Goal: Task Accomplishment & Management: Complete application form

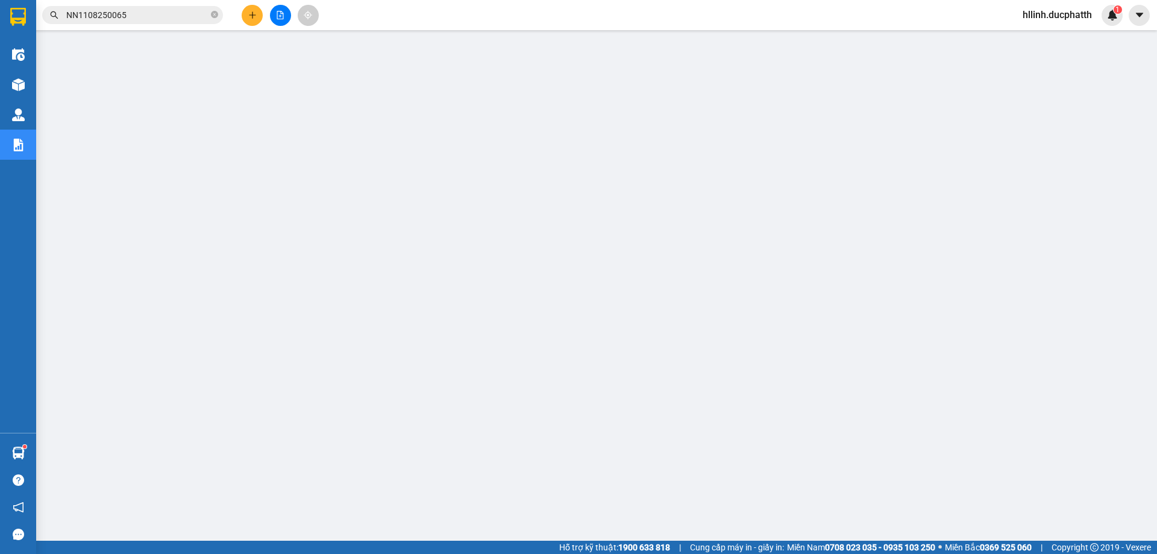
click at [153, 15] on input "NN1108250065" at bounding box center [137, 14] width 142 height 13
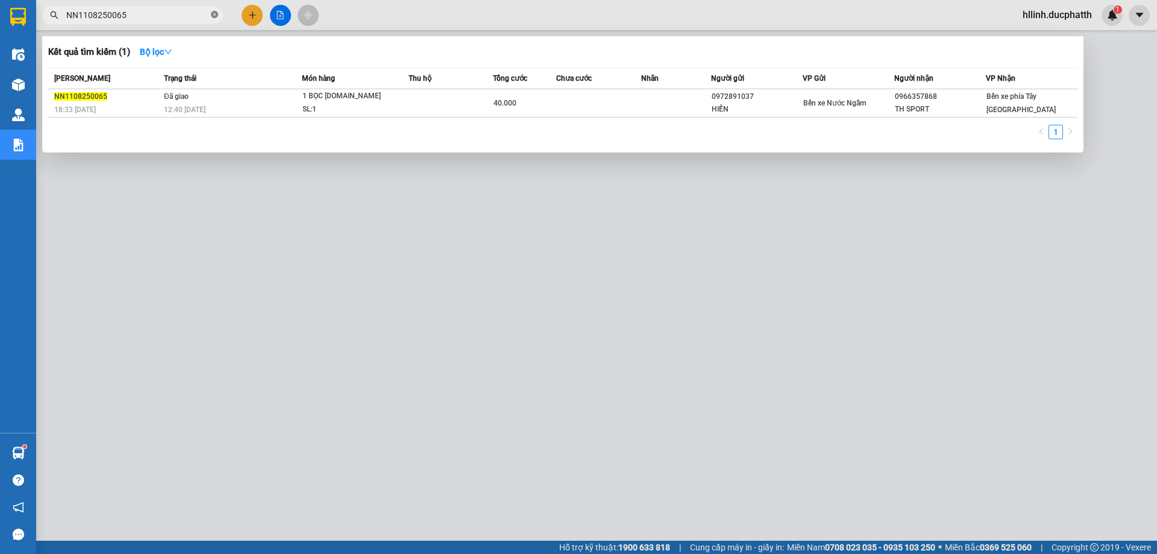
click at [216, 17] on icon "close-circle" at bounding box center [214, 14] width 7 height 7
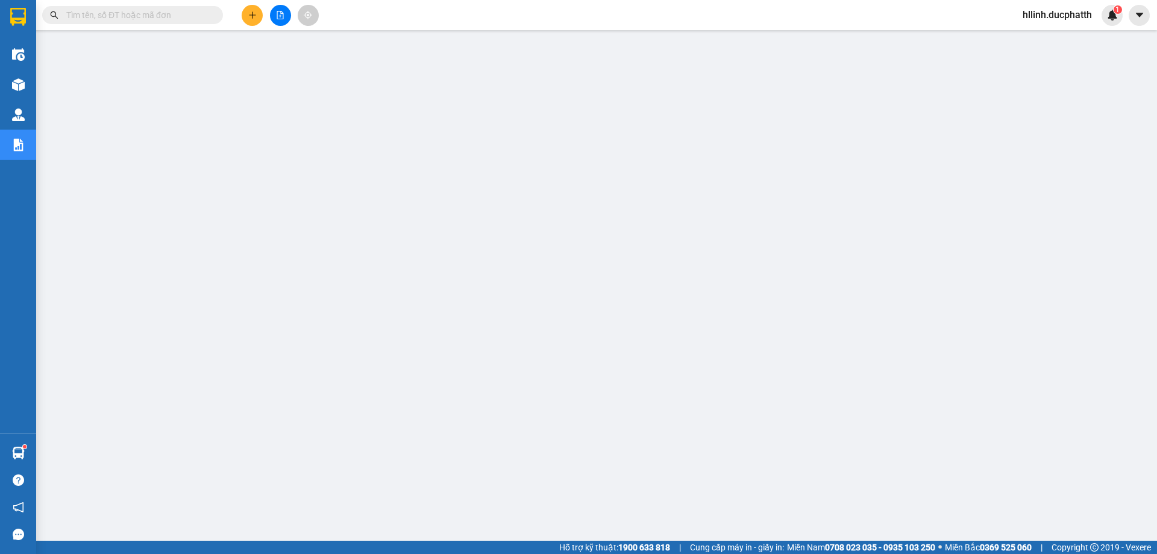
click at [139, 18] on input "text" at bounding box center [137, 14] width 142 height 13
click at [186, 18] on input "text" at bounding box center [137, 14] width 142 height 13
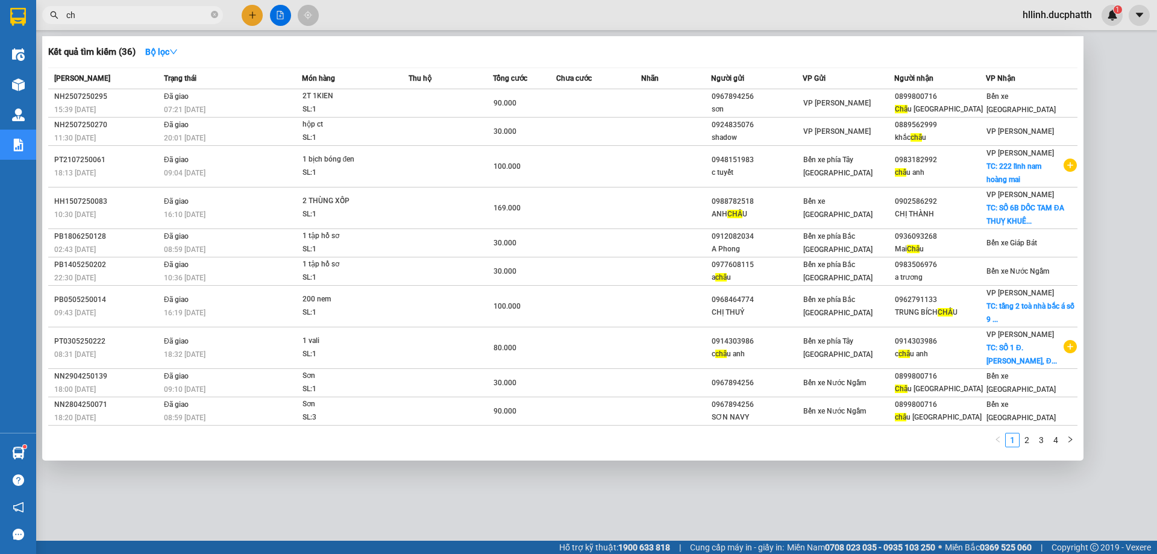
type input "c"
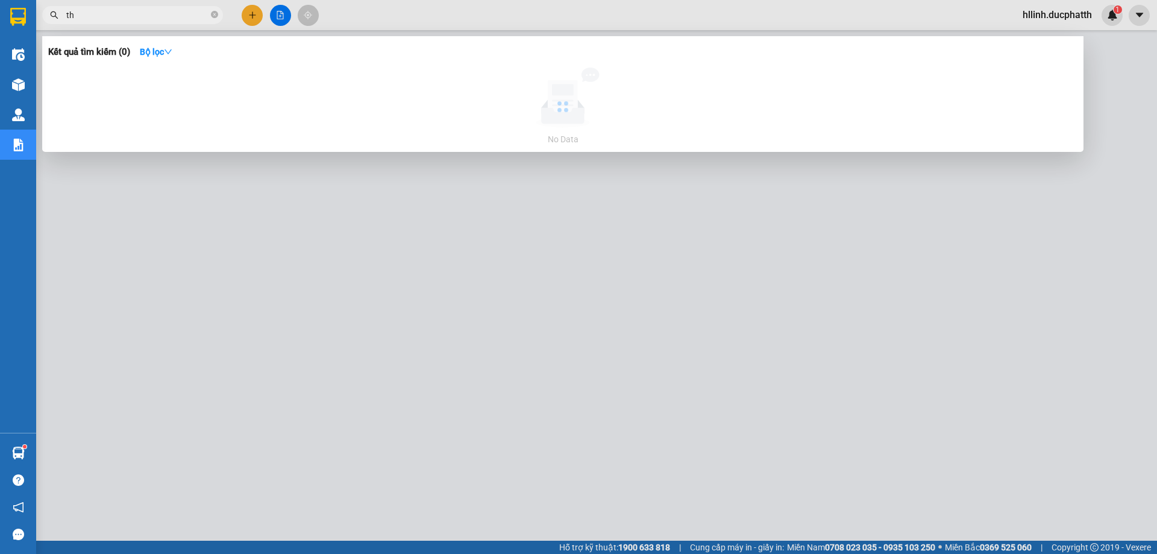
type input "t"
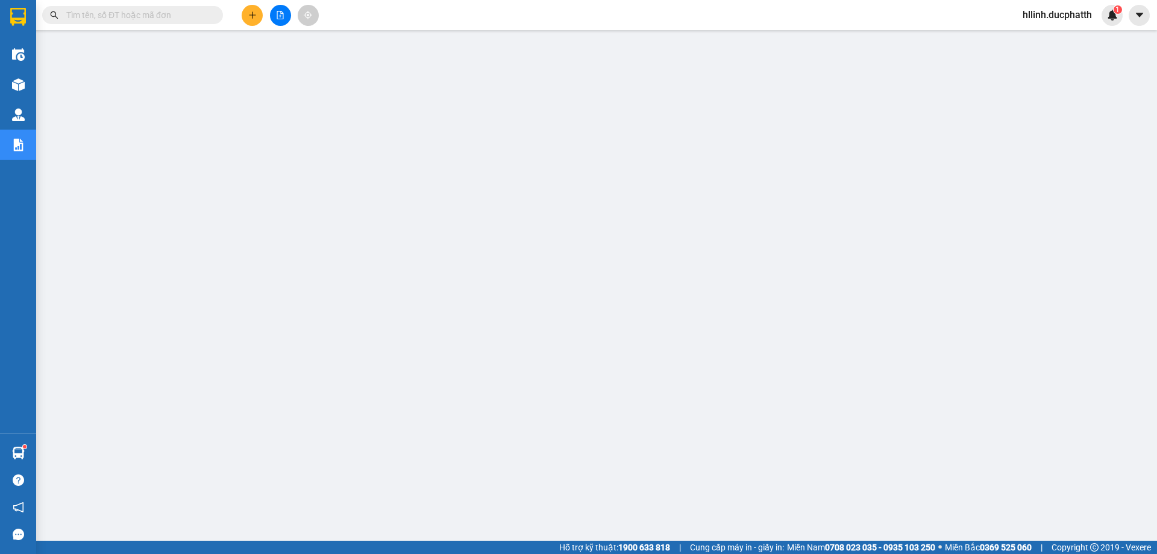
paste input "PT1208250080"
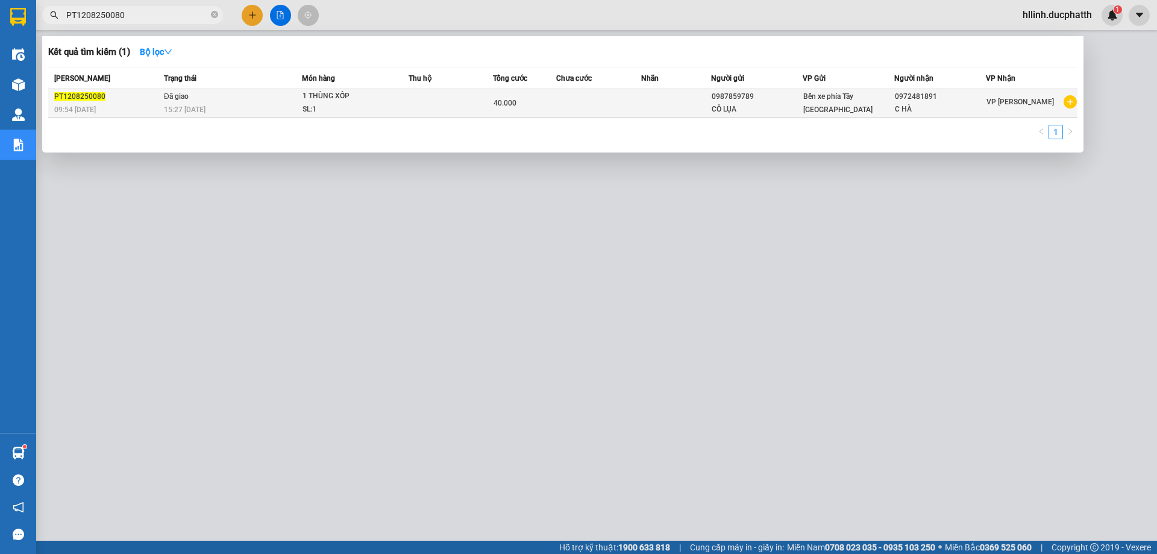
type input "PT1208250080"
click at [371, 107] on div "SL: 1" at bounding box center [347, 109] width 90 height 13
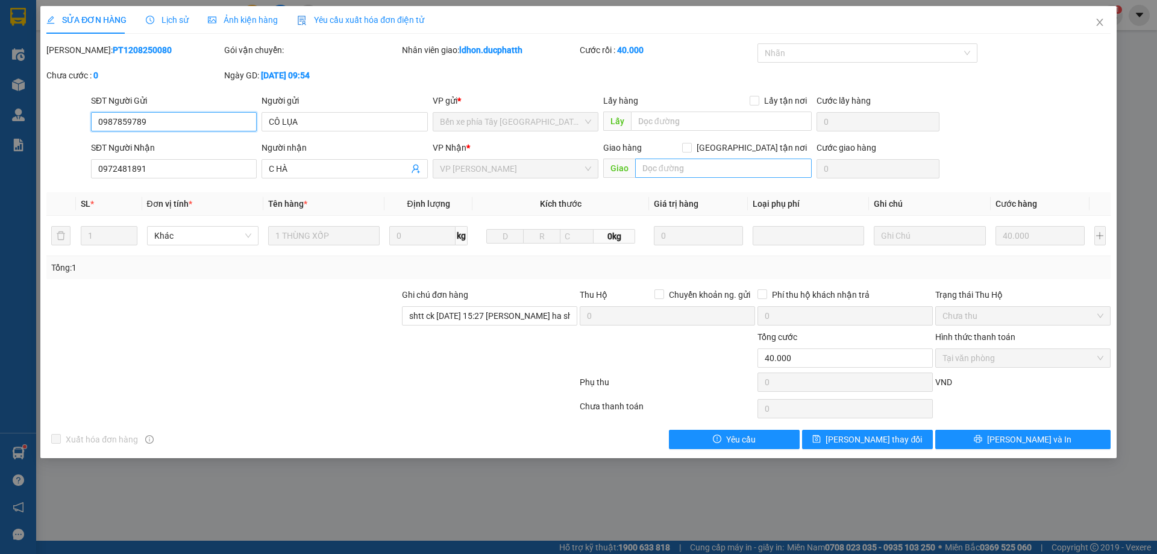
type input "0987859789"
type input "CÔ LỤA"
type input "0972481891"
type input "C HÀ"
type input "shtt ck 12/8 15:27 nguyen thi ha shb cty"
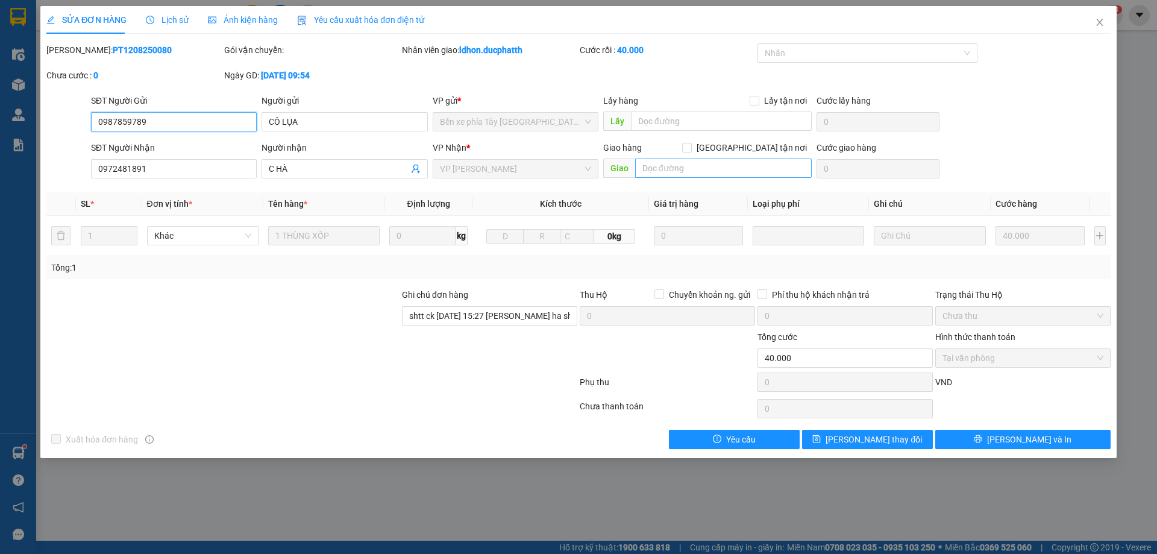
type input "40.000"
click at [167, 21] on span "Lịch sử" at bounding box center [167, 20] width 43 height 10
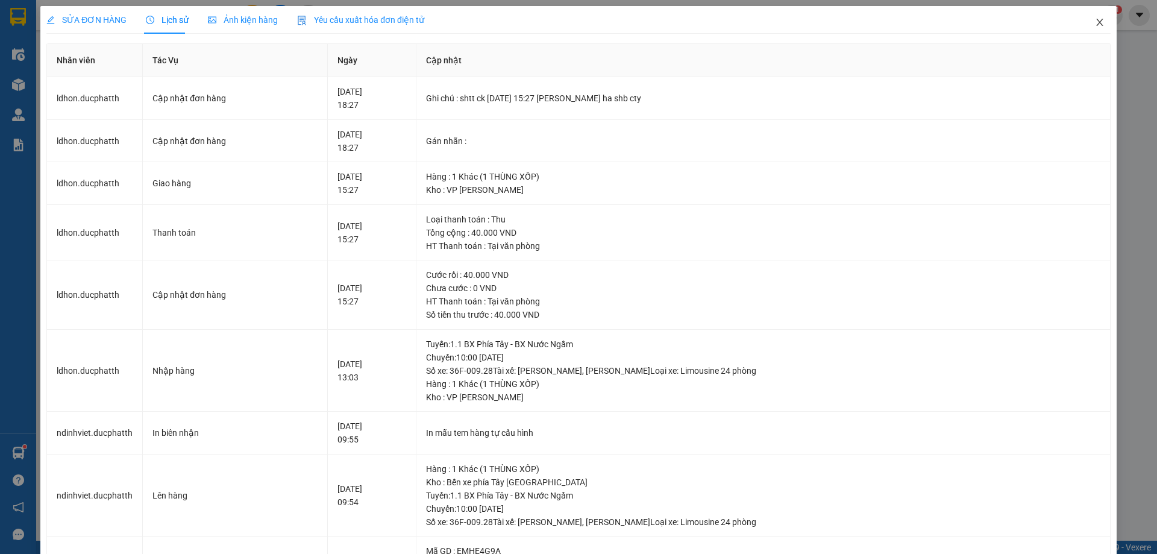
click at [1095, 21] on icon "close" at bounding box center [1100, 22] width 10 height 10
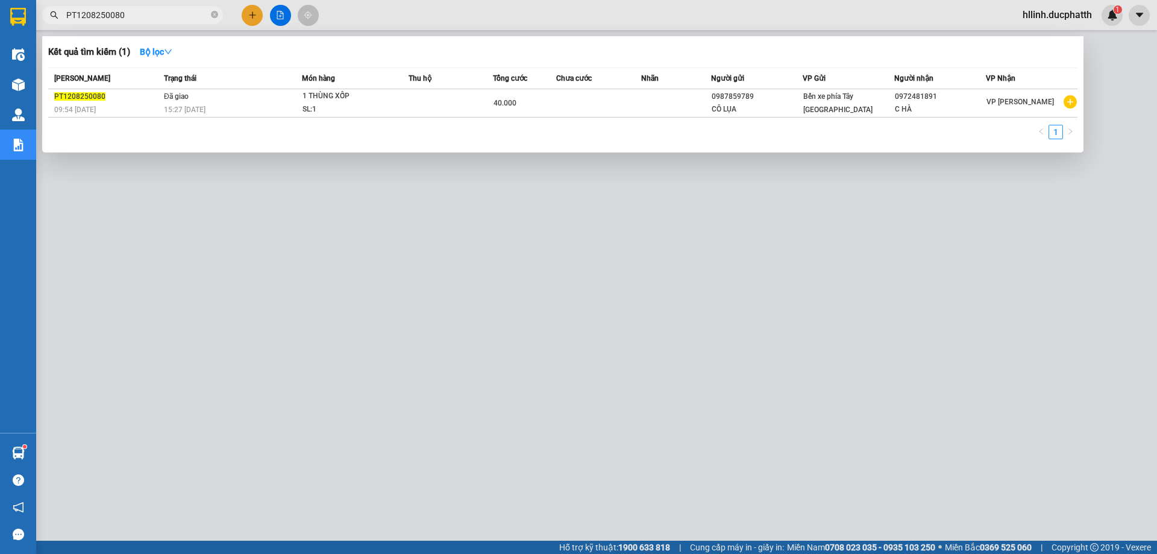
click at [132, 16] on input "PT1208250080" at bounding box center [137, 14] width 142 height 13
drag, startPoint x: 132, startPoint y: 16, endPoint x: 86, endPoint y: 19, distance: 46.5
click at [86, 19] on input "PT1208250080" at bounding box center [137, 14] width 142 height 13
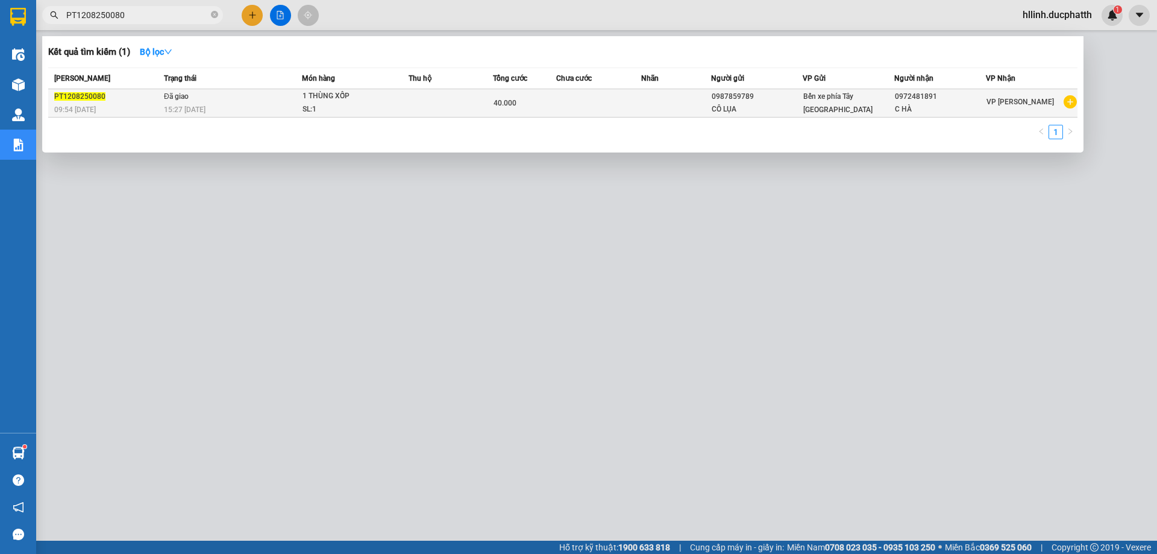
click at [552, 101] on div "40.000" at bounding box center [524, 102] width 62 height 13
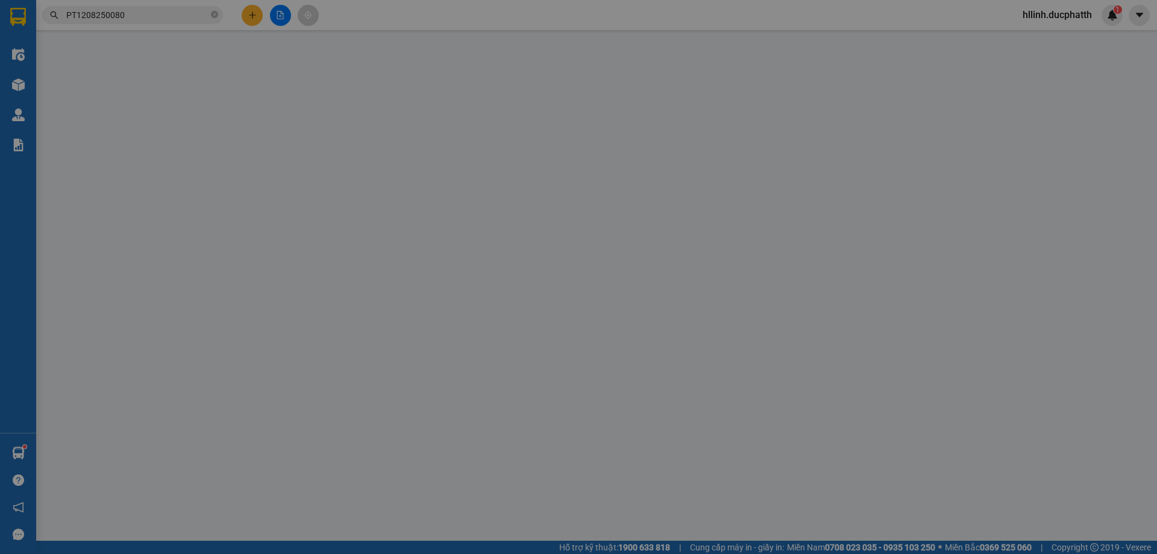
type input "0987859789"
type input "CÔ LỤA"
type input "0972481891"
type input "C HÀ"
type input "shtt ck 12/8 15:27 nguyen thi ha shb cty"
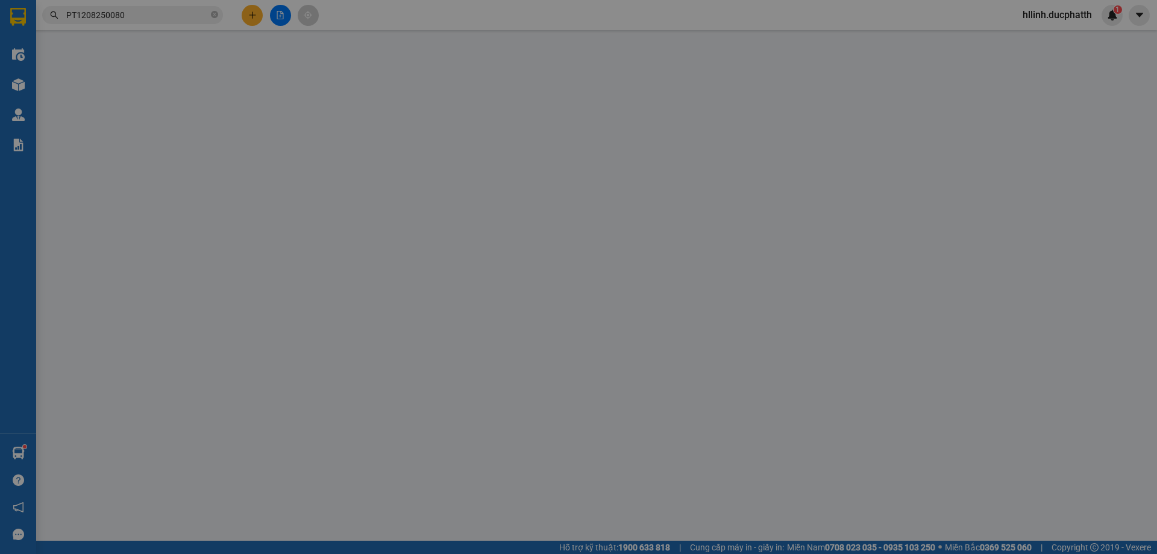
type input "40.000"
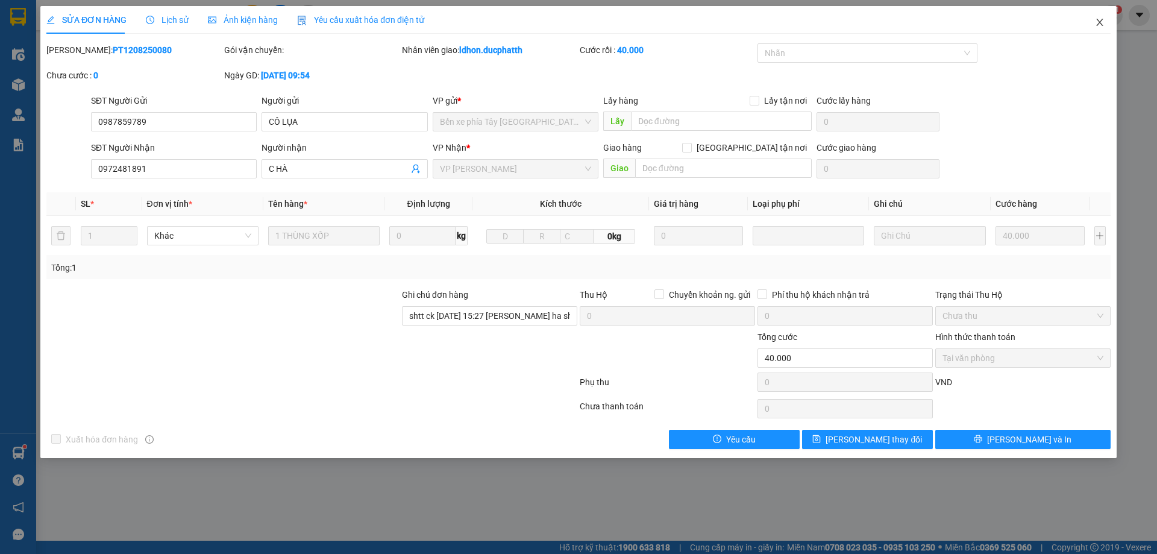
click at [1104, 19] on icon "close" at bounding box center [1100, 22] width 10 height 10
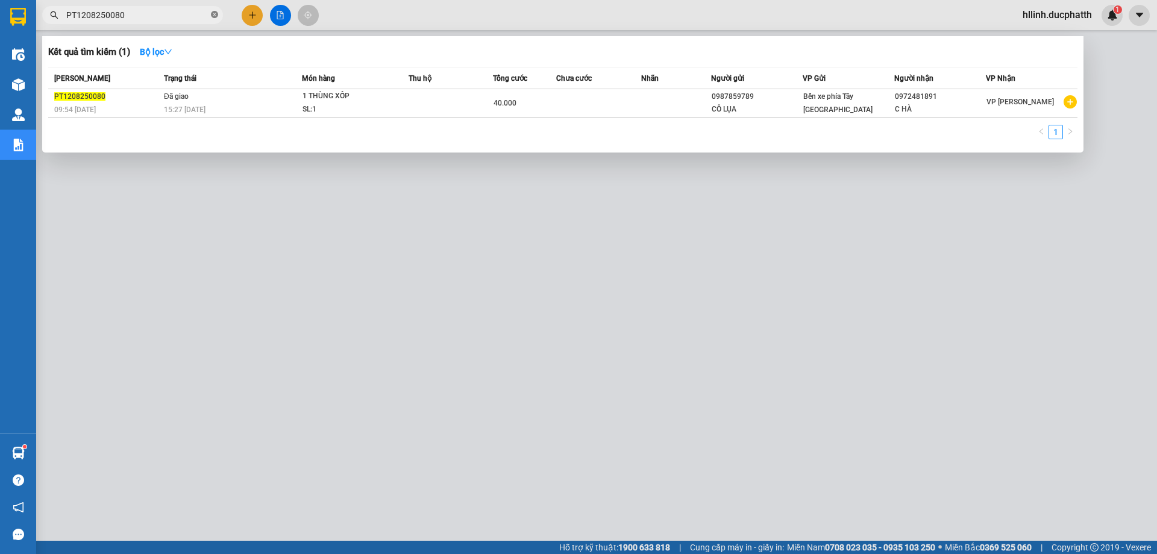
click at [215, 17] on icon "close-circle" at bounding box center [214, 14] width 7 height 7
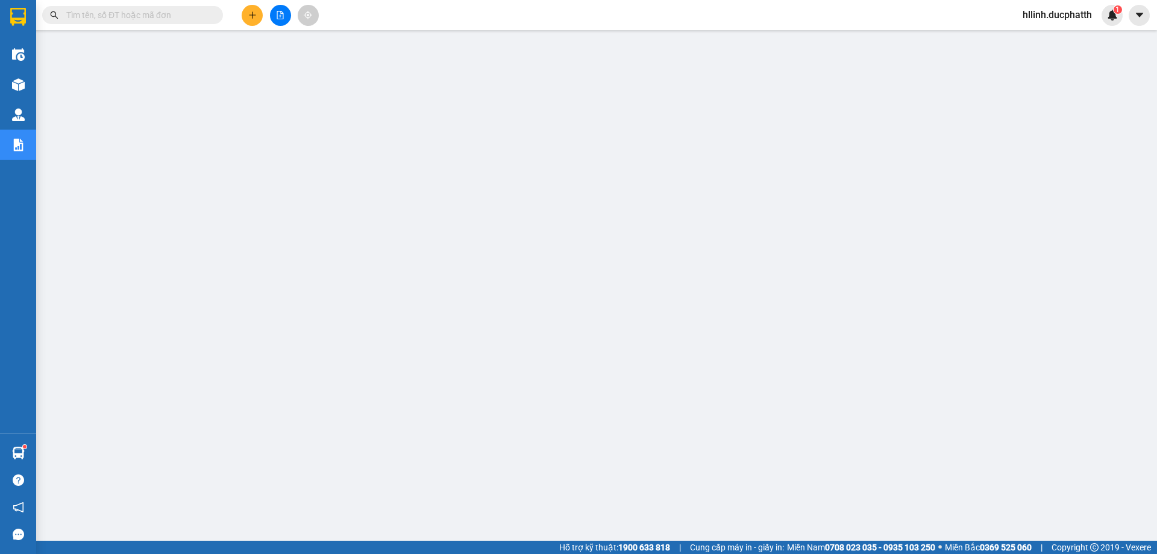
click at [139, 18] on input "text" at bounding box center [137, 14] width 142 height 13
paste input "HH1308250153"
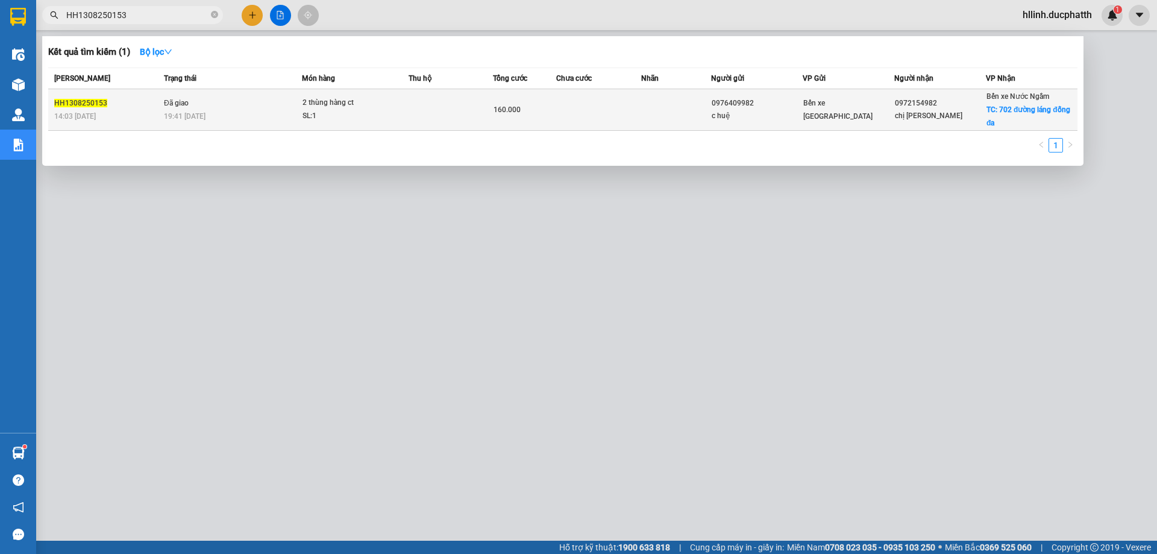
type input "HH1308250153"
click at [529, 107] on div "160.000" at bounding box center [524, 109] width 62 height 13
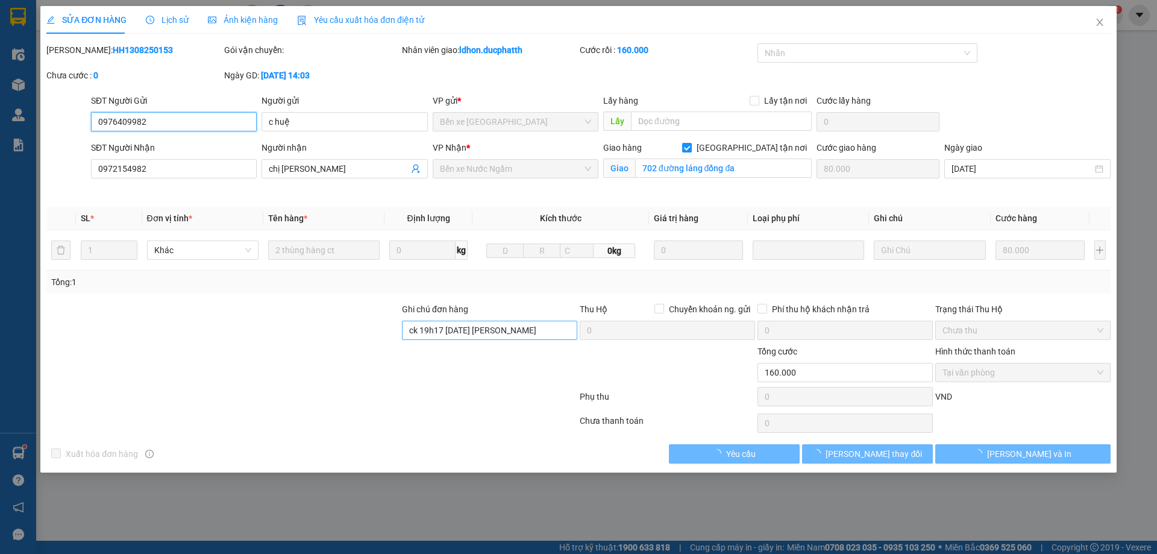
type input "0976409982"
type input "c huệ"
type input "0972154982"
type input "chị lan"
checkbox input "true"
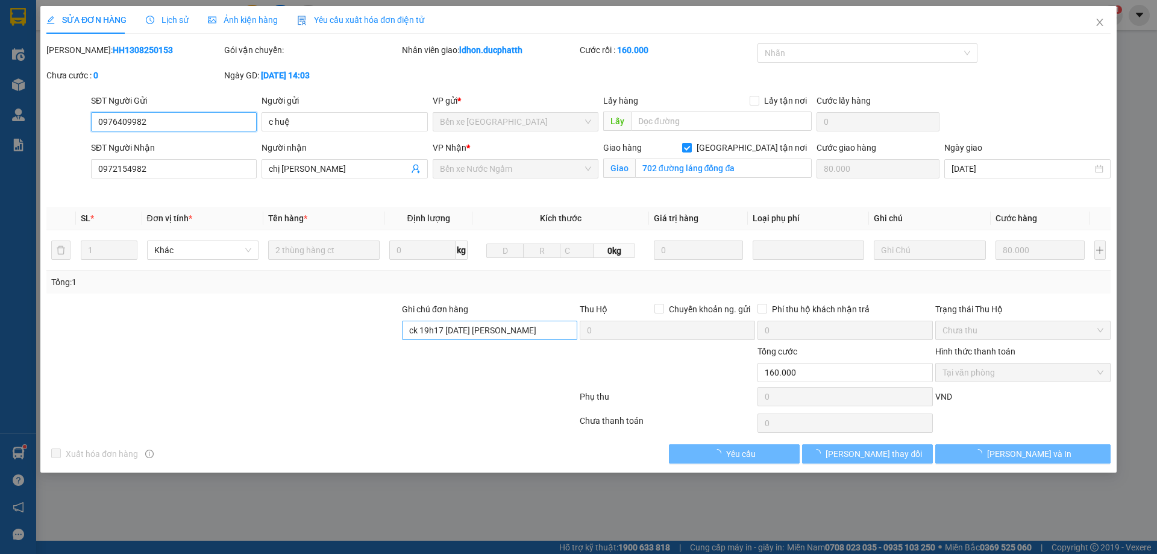
type input "702 đường láng đống đa"
type input "80.000"
type input "ck 19h17 13/8 nguyen dang nhat shtt"
type input "160.000"
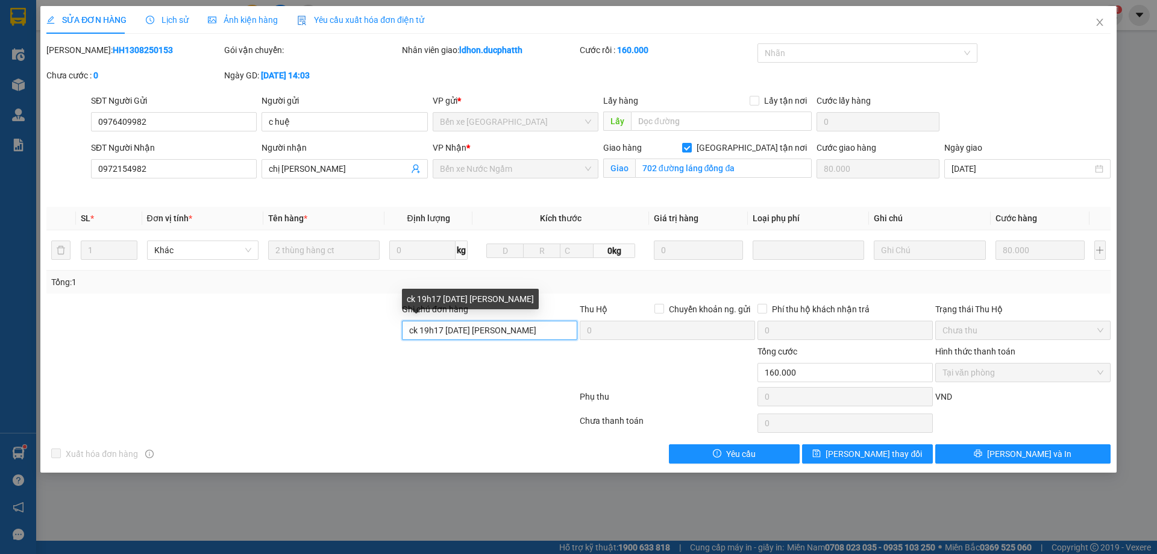
drag, startPoint x: 558, startPoint y: 330, endPoint x: 384, endPoint y: 338, distance: 174.9
click at [401, 330] on div "Ghi chú đơn hàng ck 19h17 13/8 nguyen dang nhat shtt" at bounding box center [490, 323] width 178 height 42
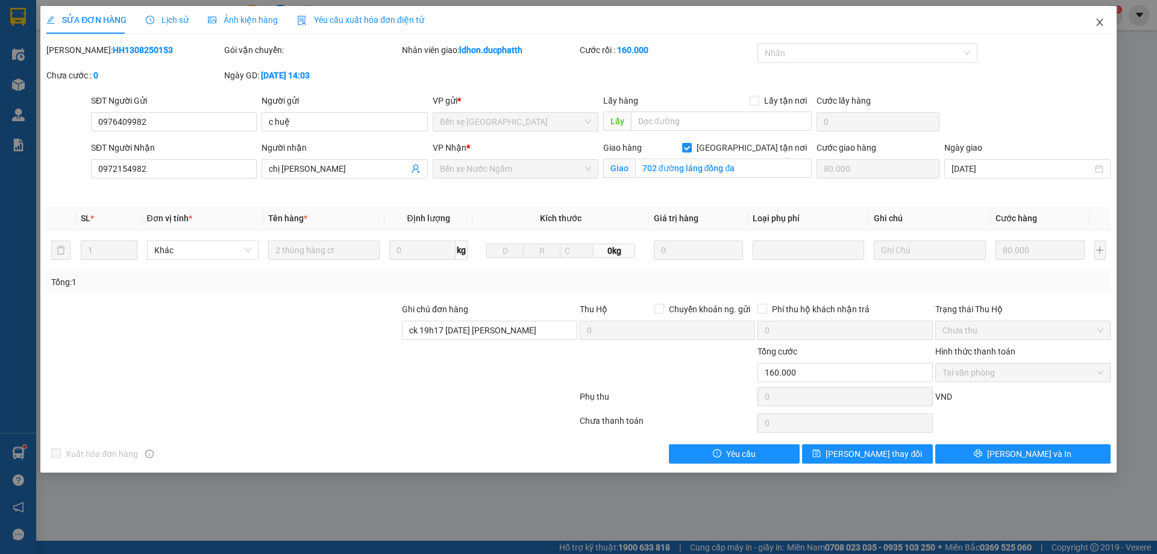
click at [1102, 18] on icon "close" at bounding box center [1100, 22] width 10 height 10
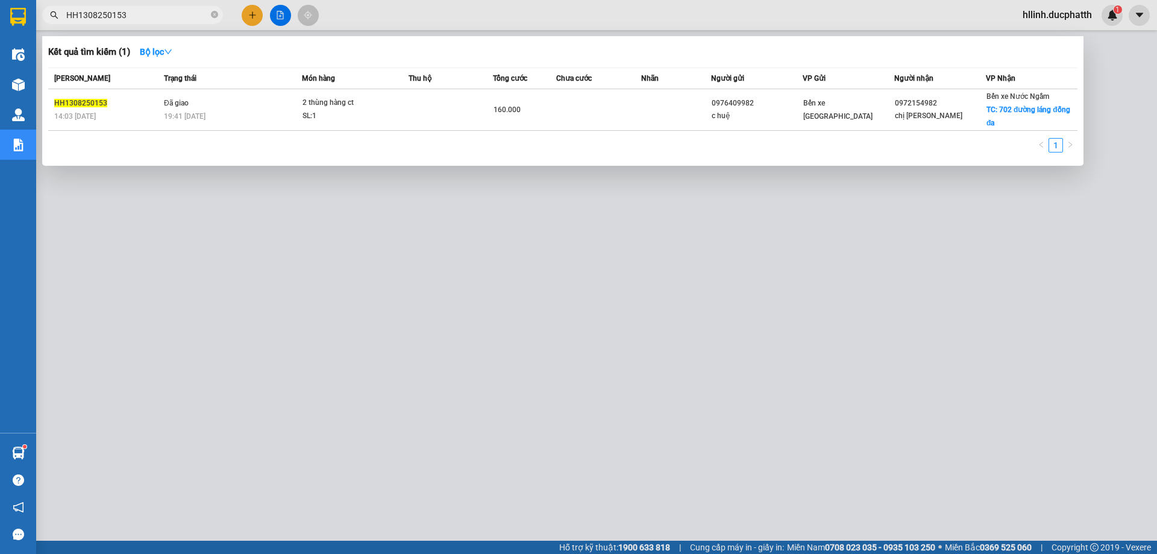
click at [140, 16] on input "HH1308250153" at bounding box center [137, 14] width 142 height 13
drag, startPoint x: 140, startPoint y: 17, endPoint x: 63, endPoint y: 17, distance: 76.5
click at [64, 17] on span "HH1308250153" at bounding box center [132, 15] width 181 height 18
paste input "PT1308250170"
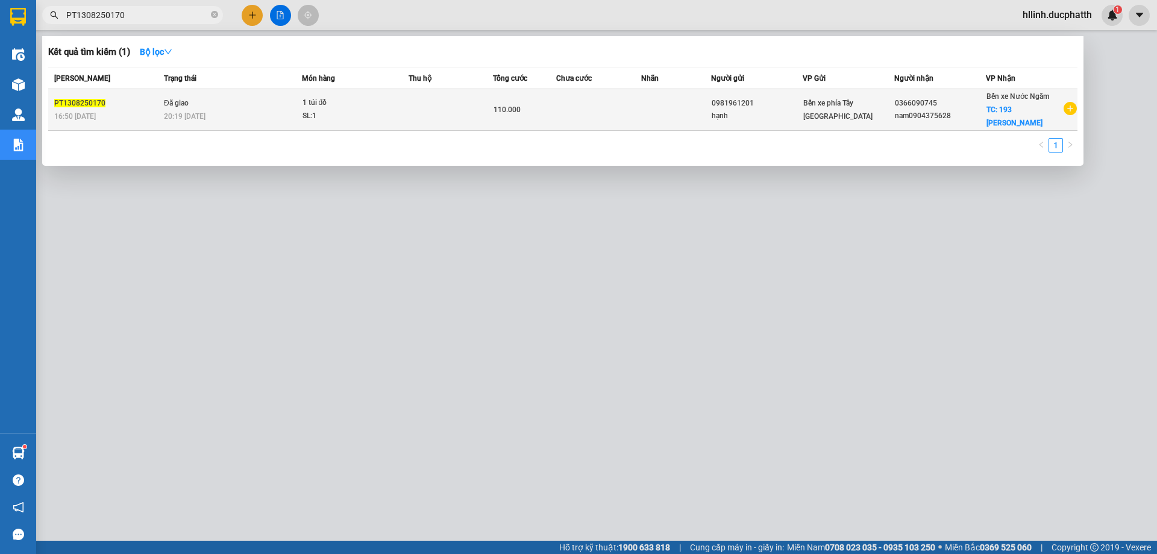
type input "PT1308250170"
click at [427, 113] on td at bounding box center [450, 110] width 84 height 42
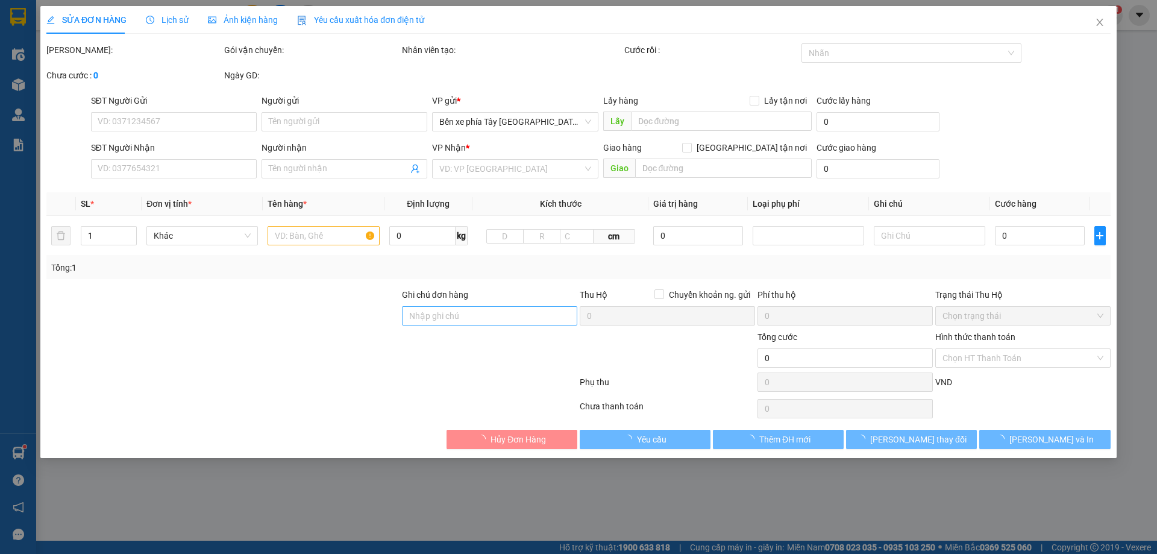
type input "0981961201"
type input "hạnh"
type input "0366090745"
type input "nam0904375628"
checkbox input "true"
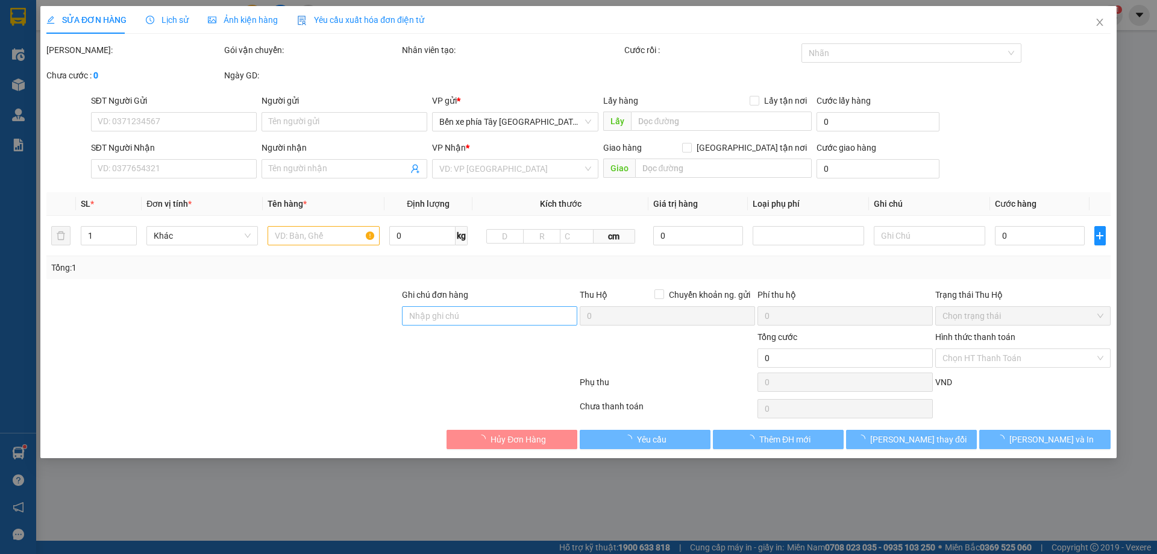
type input "193 nguyễn huy tưởng"
type input "60.000"
type input "GỬI TT ck 13/8 16h45 pham kieu anh vietin"
type input "110.000"
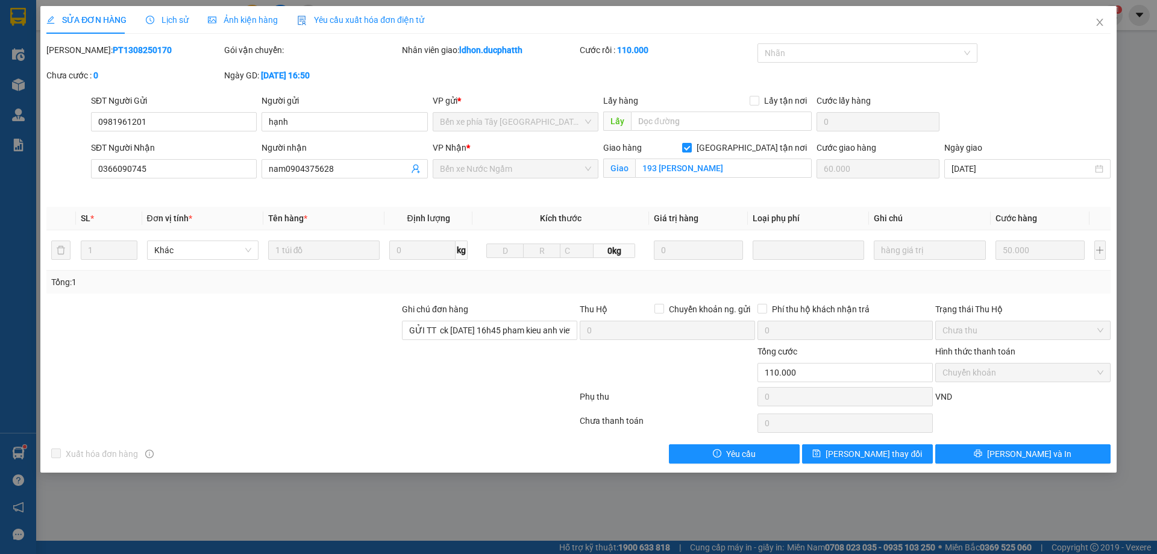
drag, startPoint x: 175, startPoint y: 7, endPoint x: 178, endPoint y: 18, distance: 11.3
click at [177, 14] on div "Lịch sử" at bounding box center [167, 20] width 43 height 28
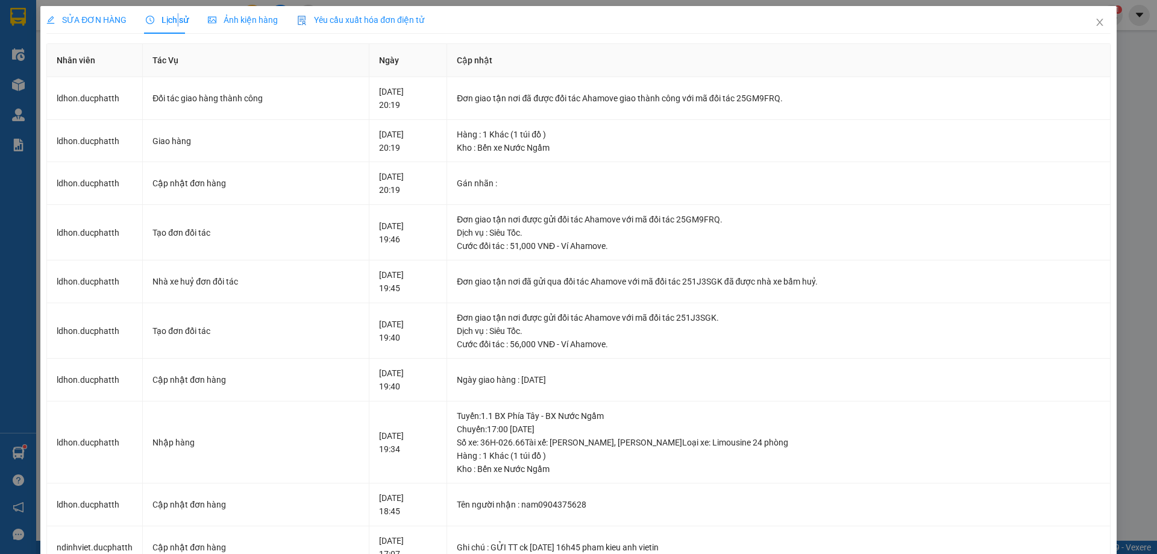
click at [178, 18] on span "Lịch sử" at bounding box center [167, 20] width 43 height 10
click at [1095, 22] on icon "close" at bounding box center [1100, 22] width 10 height 10
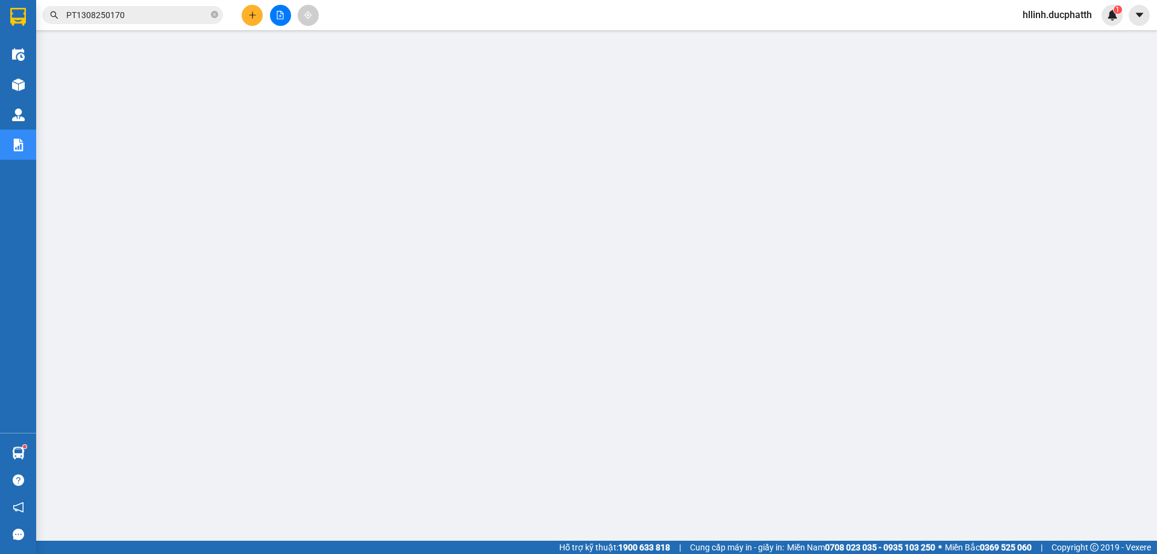
click at [141, 11] on input "PT1308250170" at bounding box center [137, 14] width 142 height 13
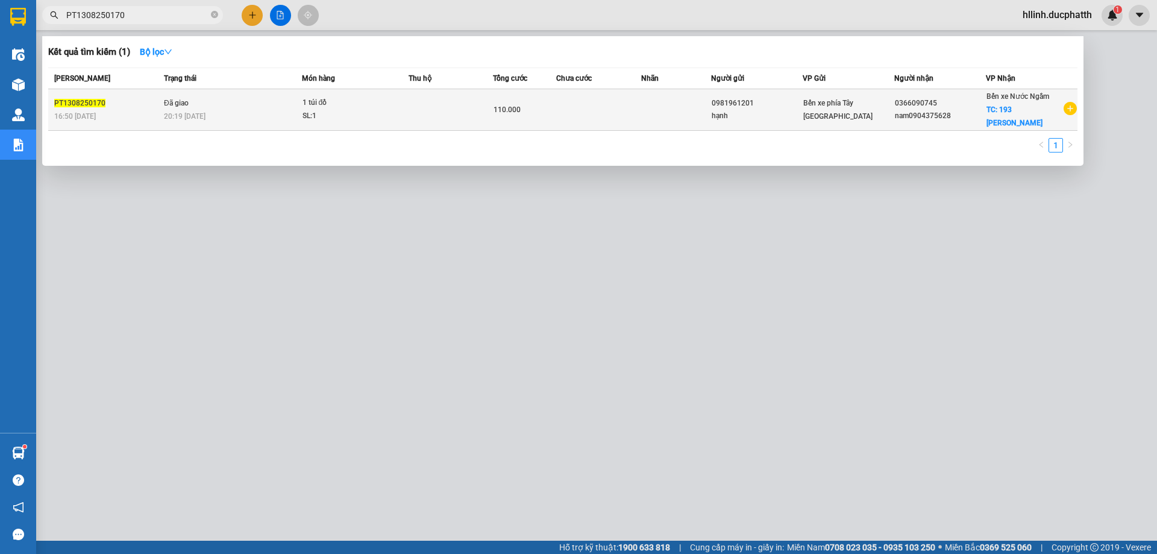
click at [405, 95] on td "1 túi đồ SL: 1" at bounding box center [355, 110] width 107 height 42
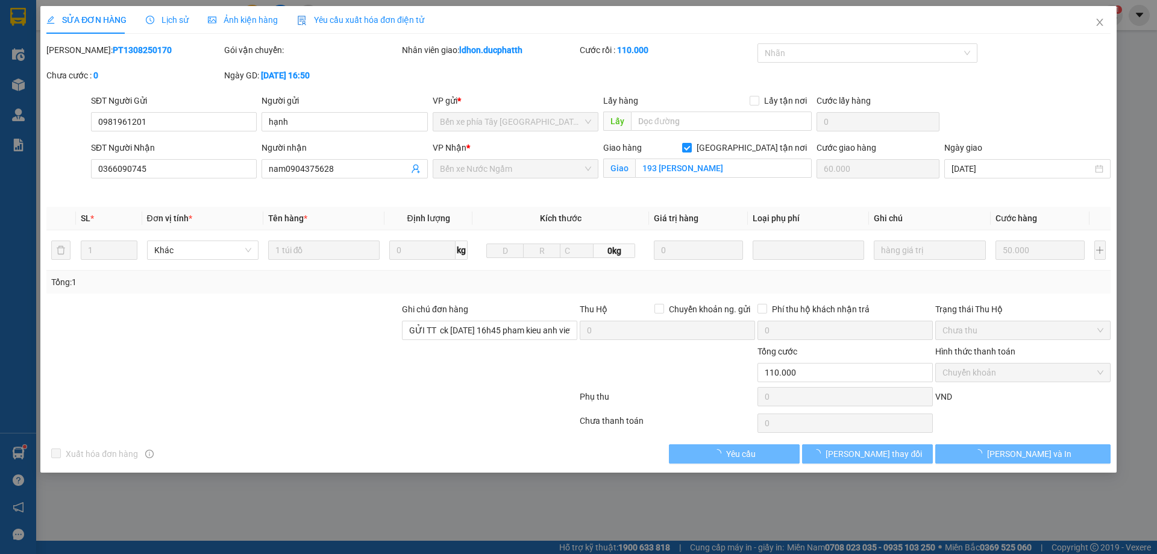
type input "0981961201"
type input "hạnh"
type input "0366090745"
type input "nam0904375628"
checkbox input "true"
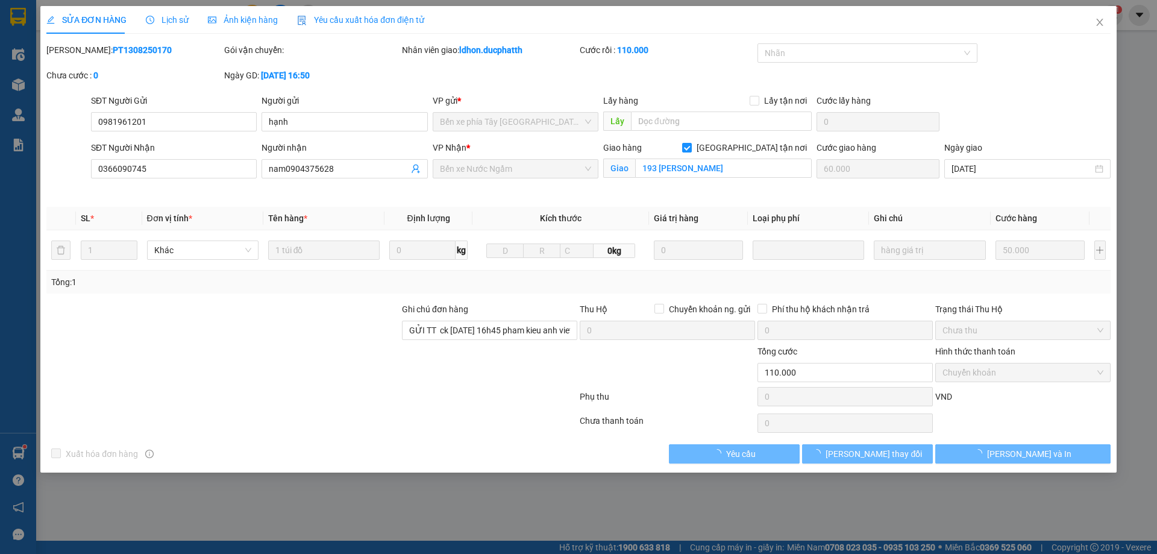
type input "193 nguyễn huy tưởng"
type input "60.000"
type input "GỬI TT ck 13/8 16h45 pham kieu anh vietin"
type input "110.000"
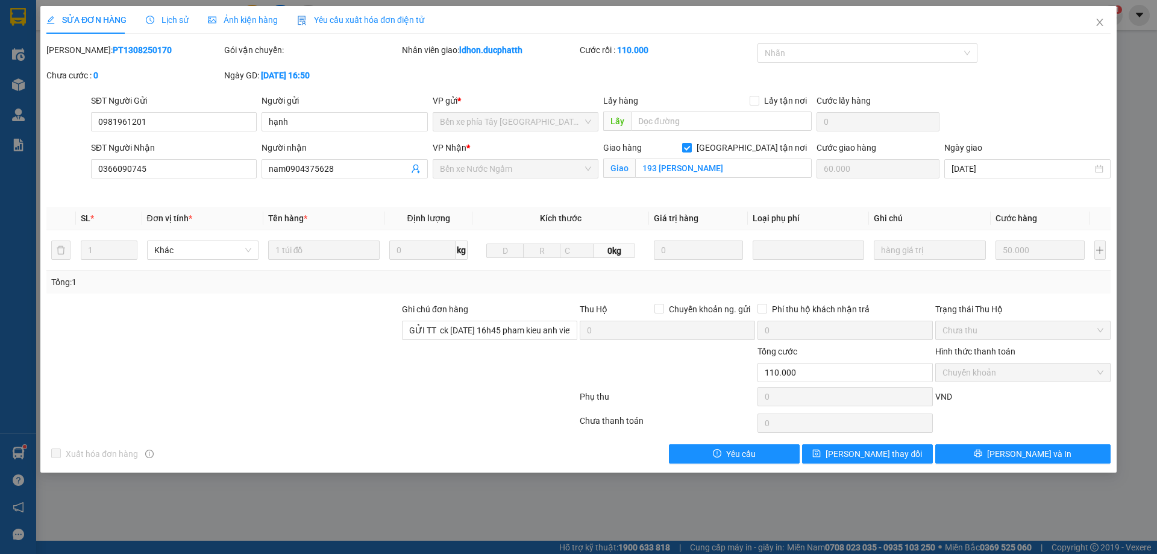
drag, startPoint x: 139, startPoint y: 51, endPoint x: 77, endPoint y: 48, distance: 62.1
click at [77, 48] on div "Mã ĐH: PT1308250170" at bounding box center [133, 49] width 175 height 13
copy b "PT1308250170"
click at [505, 332] on input "GỬI TT ck 13/8 16h45 pham kieu anh vietin" at bounding box center [489, 329] width 175 height 19
click at [171, 15] on span "Lịch sử" at bounding box center [167, 20] width 43 height 10
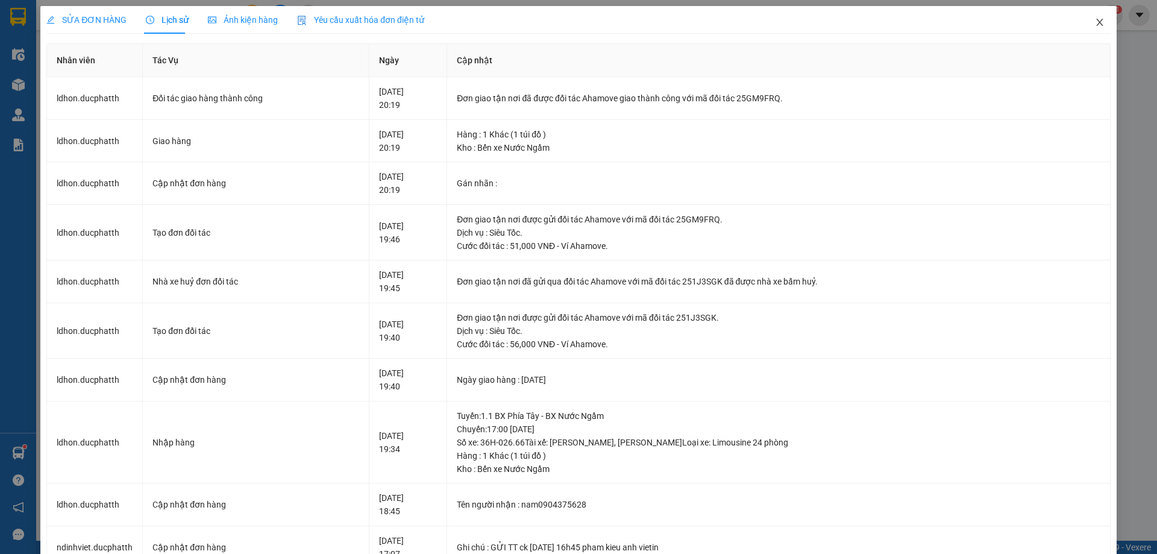
click at [1096, 22] on icon "close" at bounding box center [1099, 22] width 7 height 7
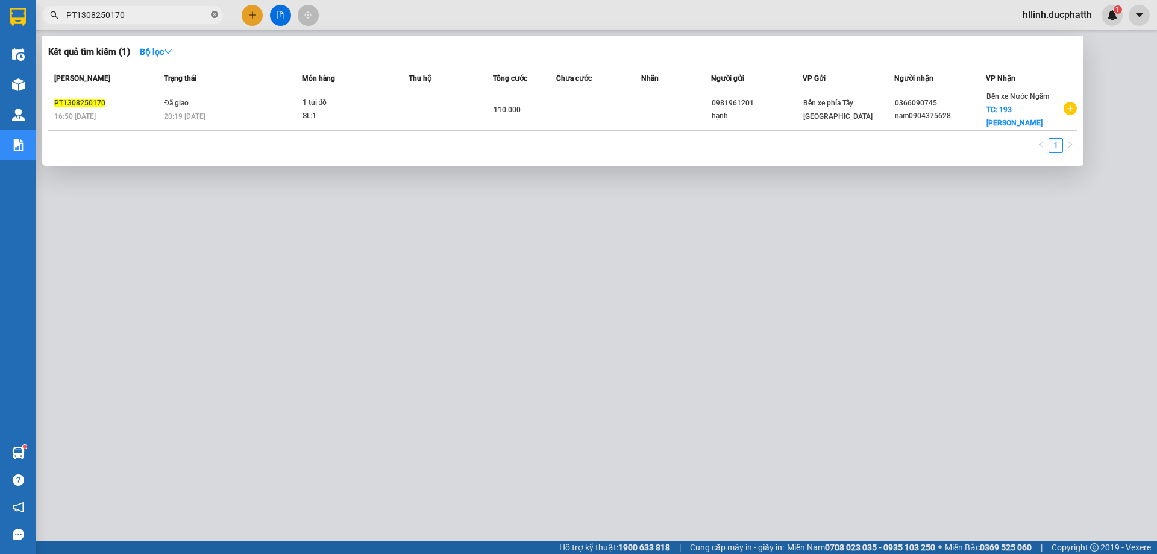
click at [211, 14] on icon "close-circle" at bounding box center [214, 14] width 7 height 7
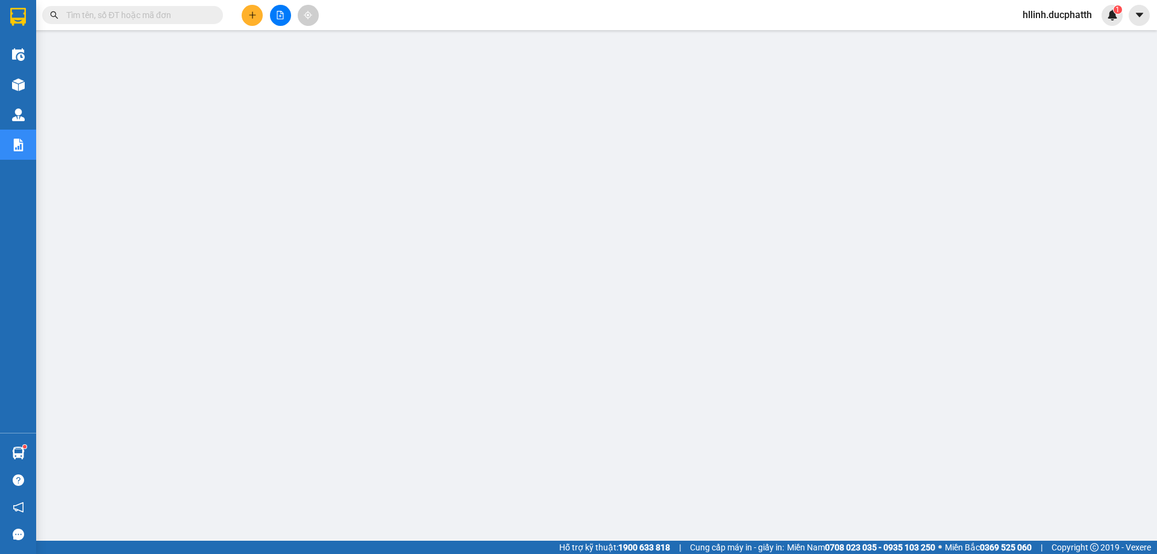
click at [162, 12] on input "text" at bounding box center [137, 14] width 142 height 13
click at [146, 16] on input "text" at bounding box center [137, 14] width 142 height 13
paste input "HK1308250162"
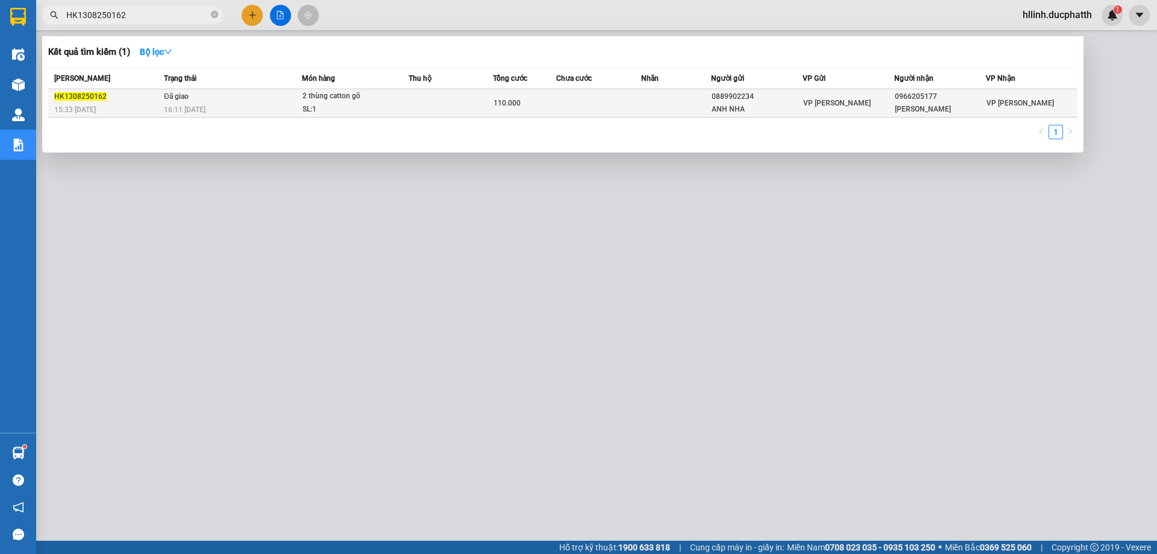
type input "HK1308250162"
click at [452, 111] on td at bounding box center [450, 103] width 84 height 28
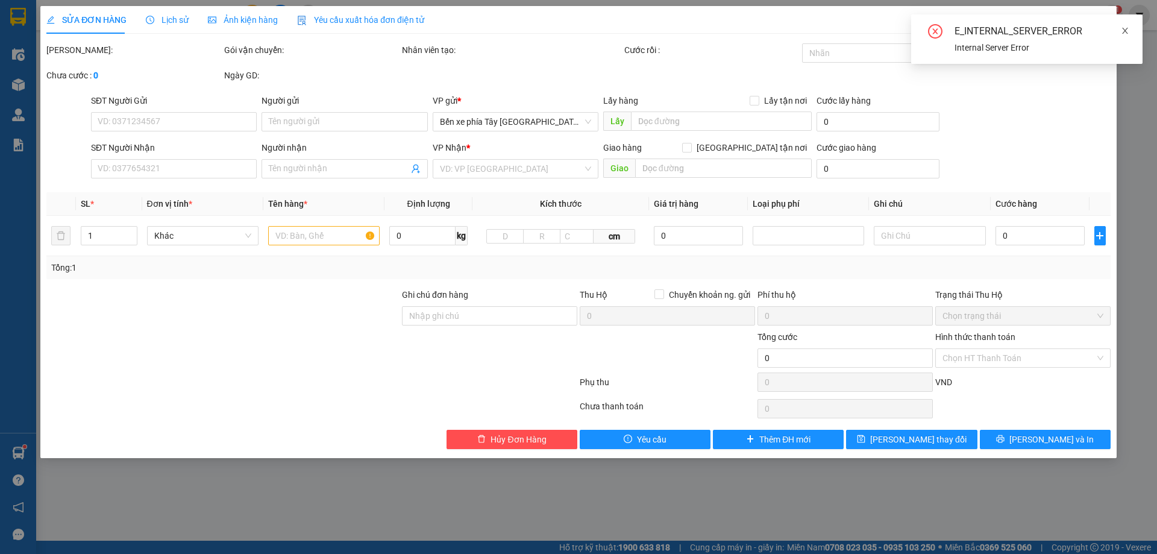
click at [1124, 31] on icon "close" at bounding box center [1125, 31] width 8 height 8
click at [1099, 20] on icon "close" at bounding box center [1100, 22] width 10 height 10
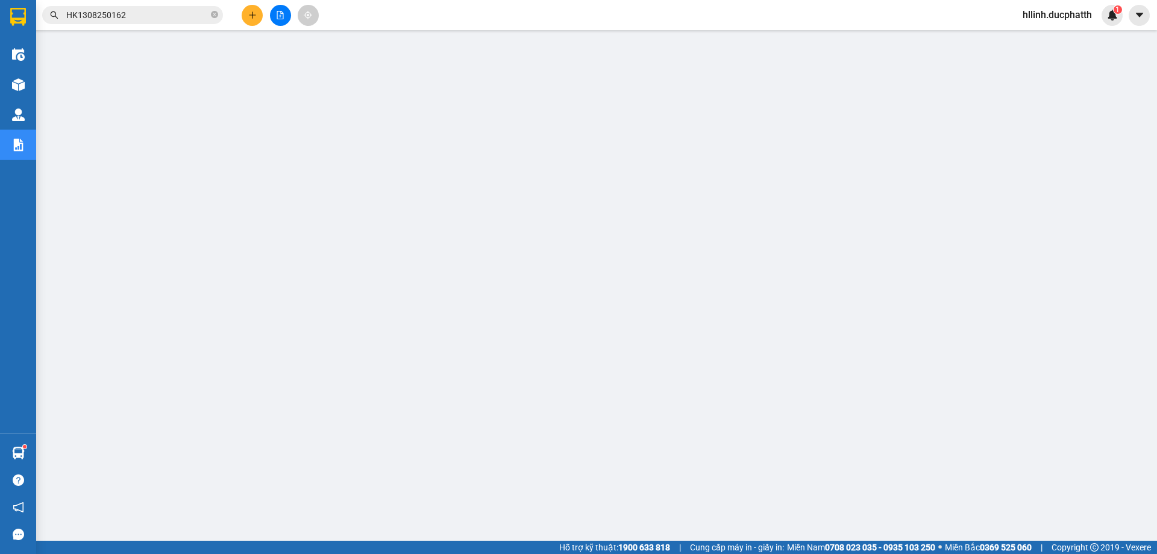
click at [147, 18] on input "HK1308250162" at bounding box center [137, 14] width 142 height 13
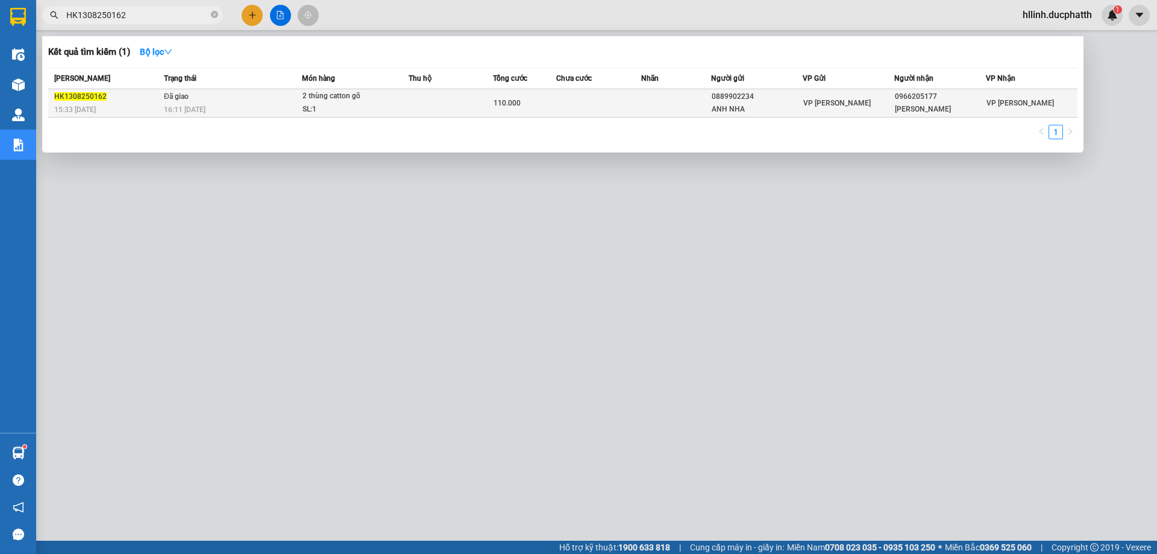
click at [406, 101] on span "2 thùng catton gõ SL: 1" at bounding box center [355, 103] width 106 height 26
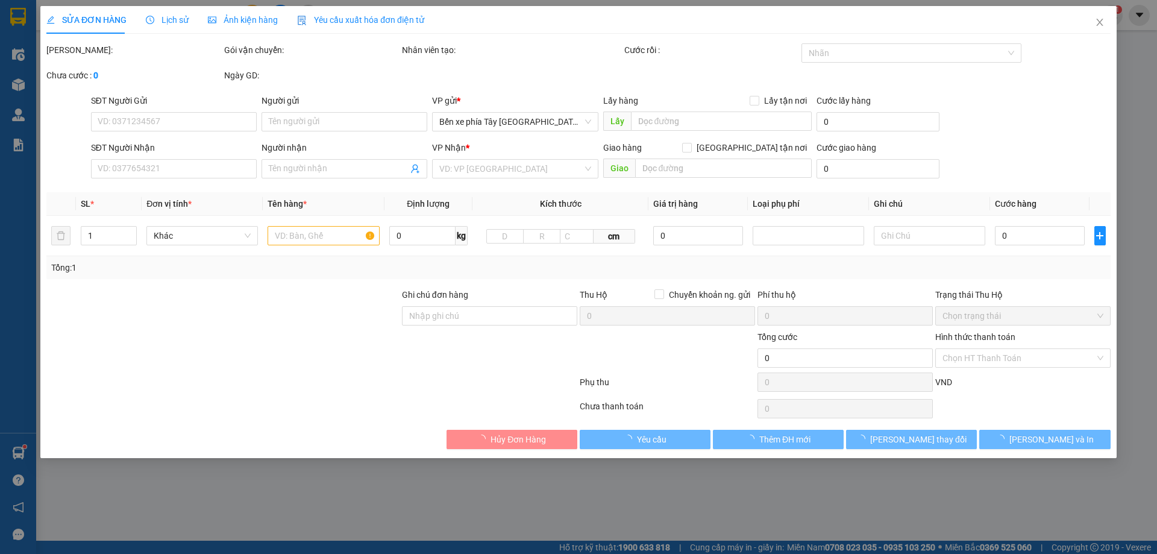
type input "0889902234"
type input "ANH NHA"
type input "0966205177"
type input "anh tùng"
type input "ck 13/8 18h10 nguyen thanh chau"
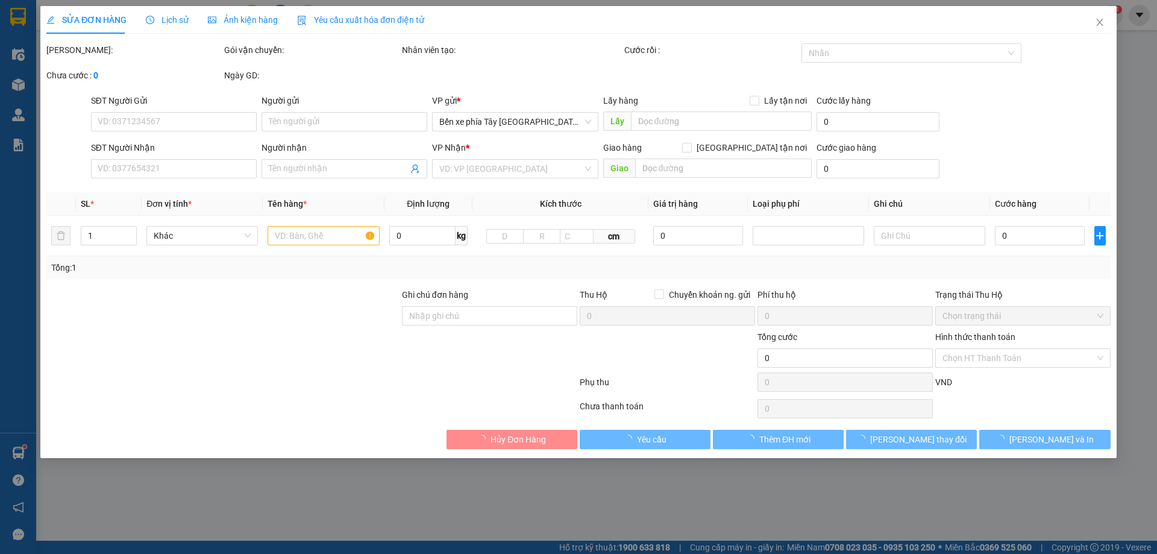
type input "110.000"
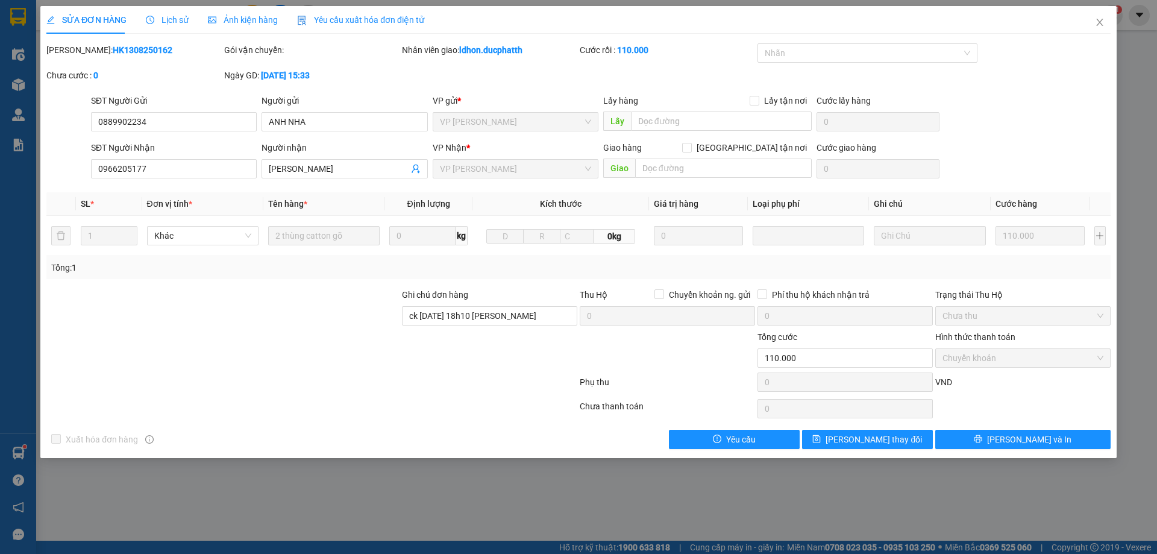
click at [172, 22] on span "Lịch sử" at bounding box center [167, 20] width 43 height 10
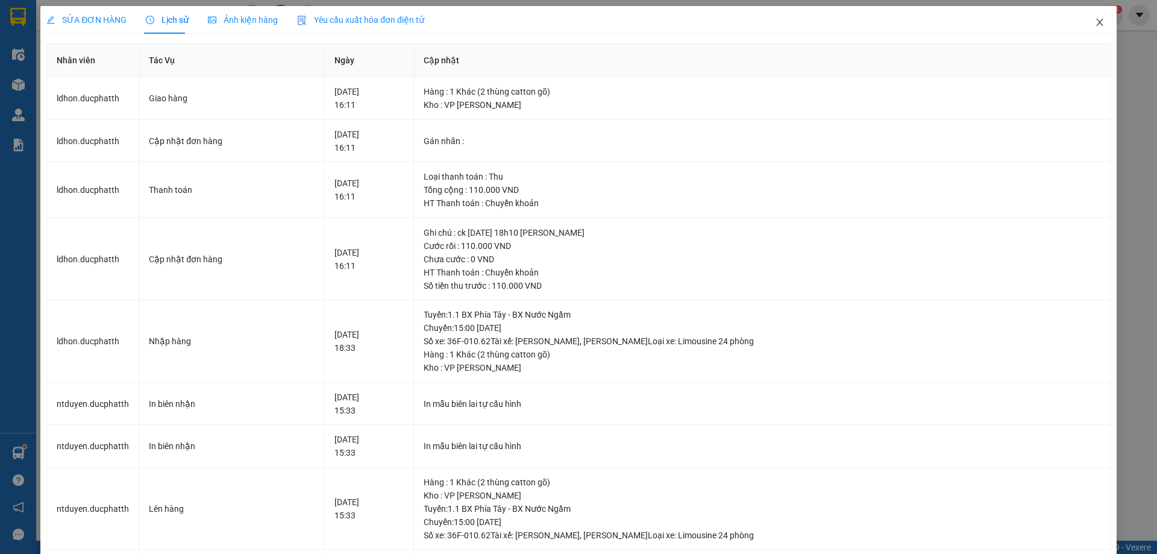
click at [1095, 19] on icon "close" at bounding box center [1100, 22] width 10 height 10
